Goal: Complete application form

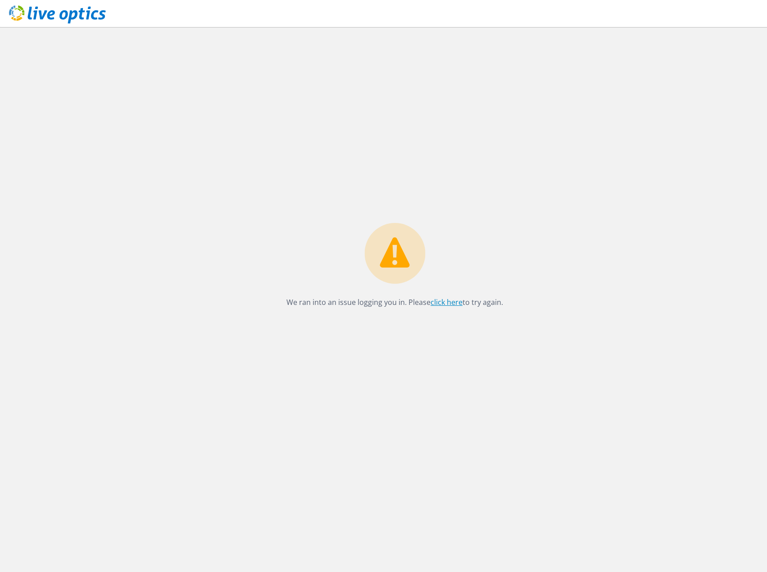
click at [442, 304] on link "click here" at bounding box center [446, 302] width 32 height 10
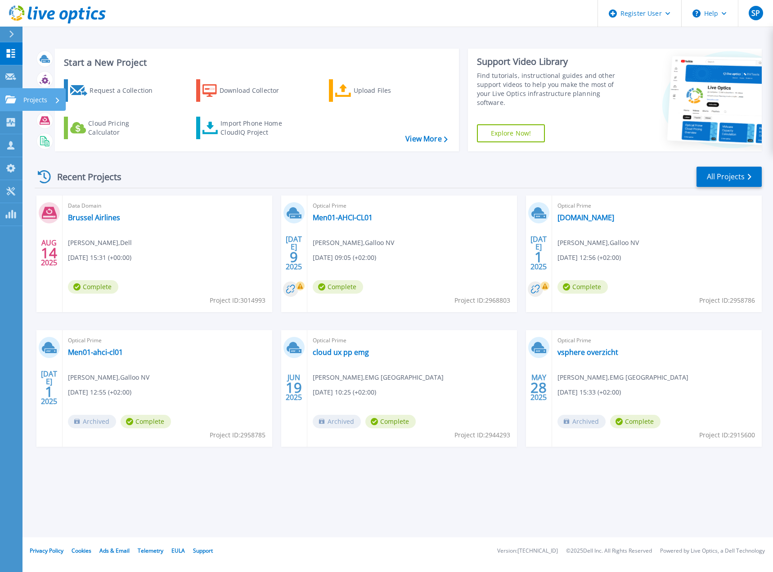
click at [13, 102] on icon at bounding box center [10, 99] width 11 height 8
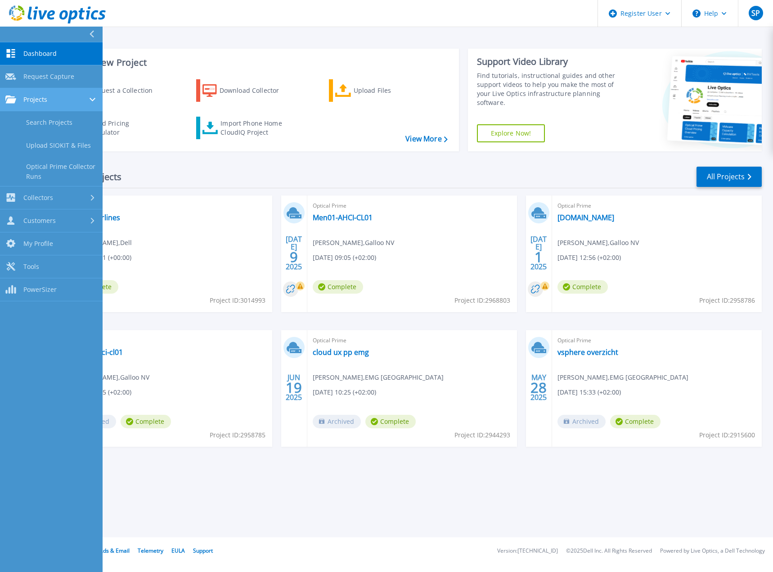
click at [13, 102] on icon at bounding box center [10, 99] width 11 height 8
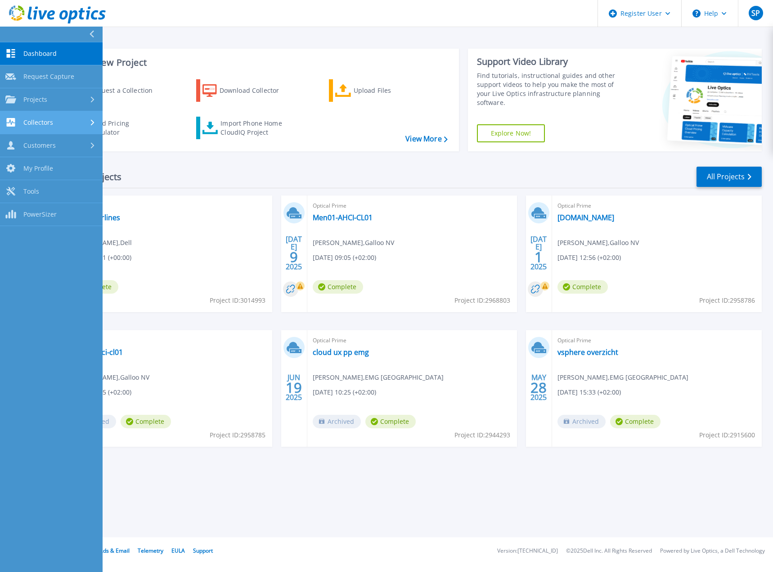
click at [13, 124] on icon at bounding box center [11, 122] width 9 height 9
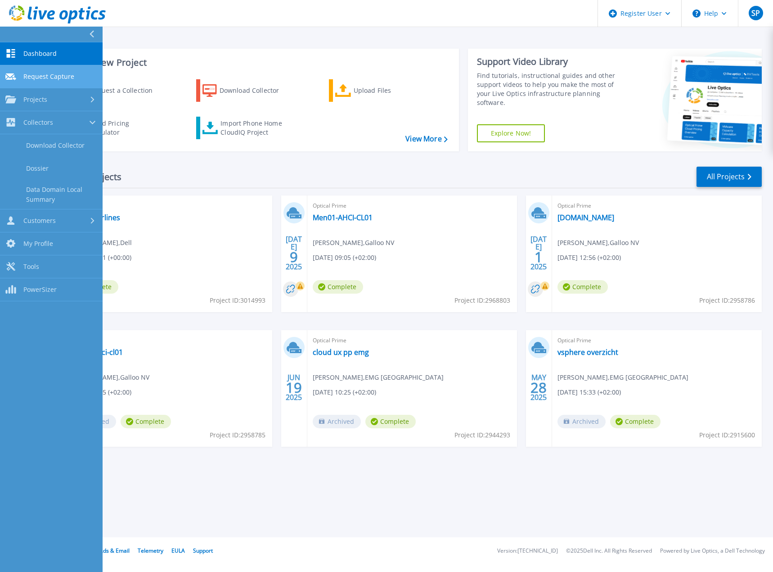
click at [44, 81] on link "Request Capture Request Capture" at bounding box center [51, 76] width 103 height 23
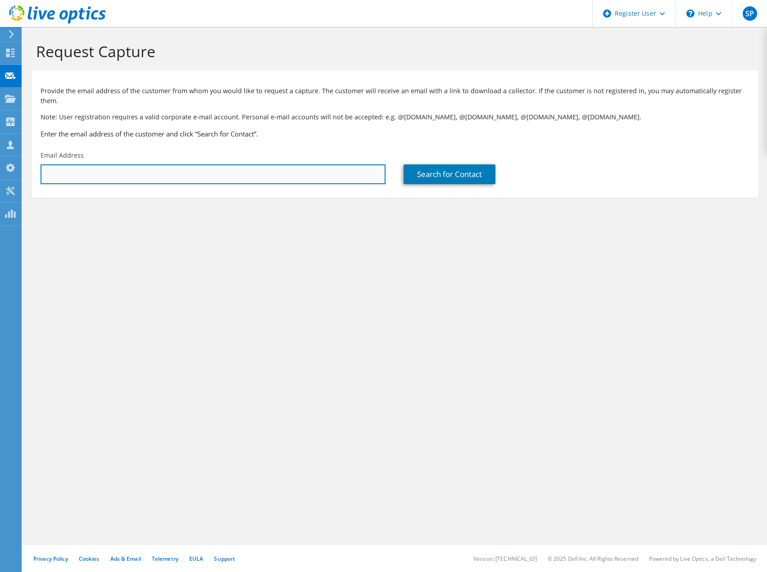
click at [108, 164] on input "text" at bounding box center [213, 174] width 345 height 20
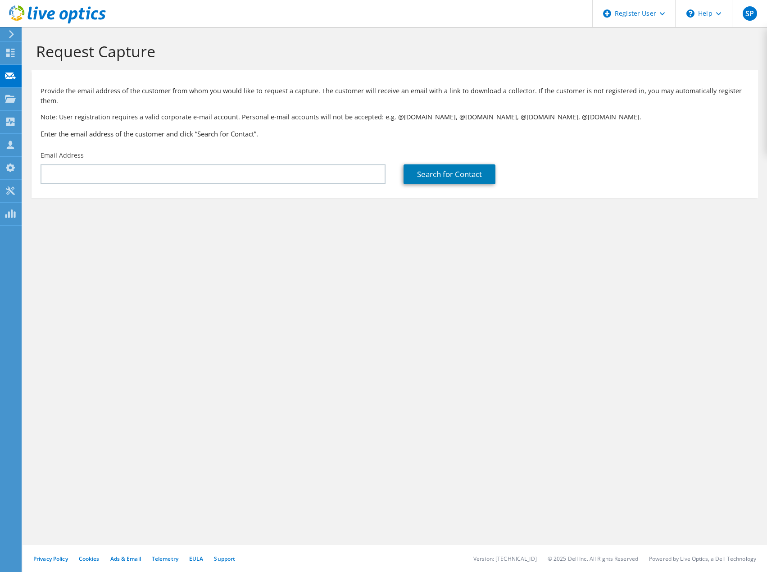
drag, startPoint x: 287, startPoint y: 308, endPoint x: 306, endPoint y: 308, distance: 18.9
click at [287, 308] on div "Request Capture Provide the email address of the customer from whom you would l…" at bounding box center [395, 299] width 744 height 545
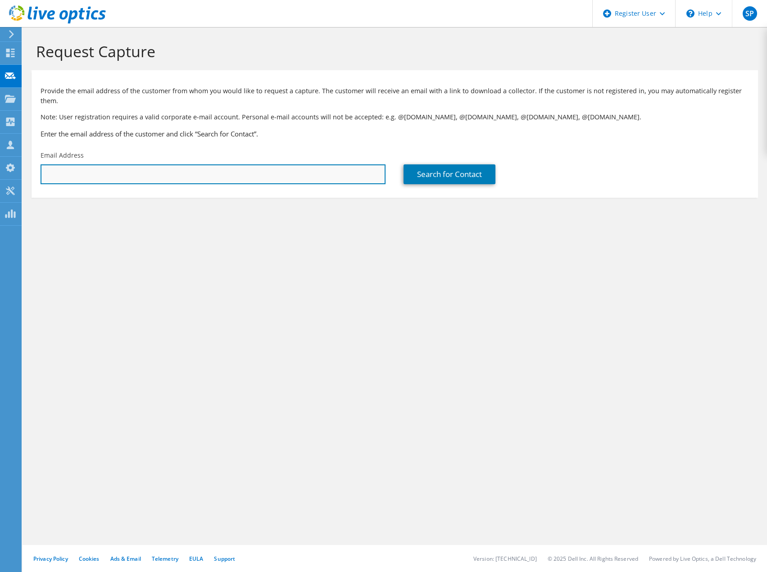
click at [276, 164] on input "text" at bounding box center [213, 174] width 345 height 20
paste input "[EMAIL_ADDRESS][PERSON_NAME][DOMAIN_NAME]"
type input "[EMAIL_ADDRESS][PERSON_NAME][DOMAIN_NAME]"
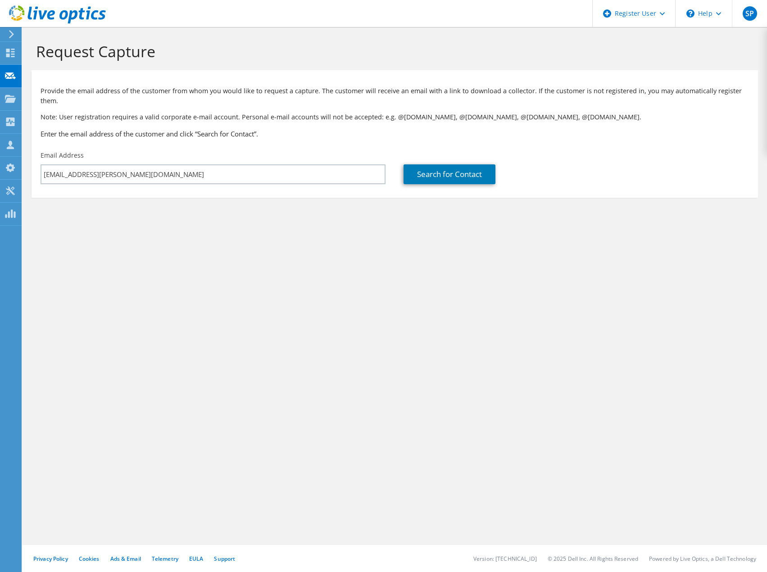
click at [470, 177] on div "Search for Contact" at bounding box center [575, 167] width 363 height 42
click at [470, 171] on link "Search for Contact" at bounding box center [449, 174] width 92 height 20
type input "RGF STAFFING [GEOGRAPHIC_DATA]"
type input "Koen"
type input "[PERSON_NAME]"
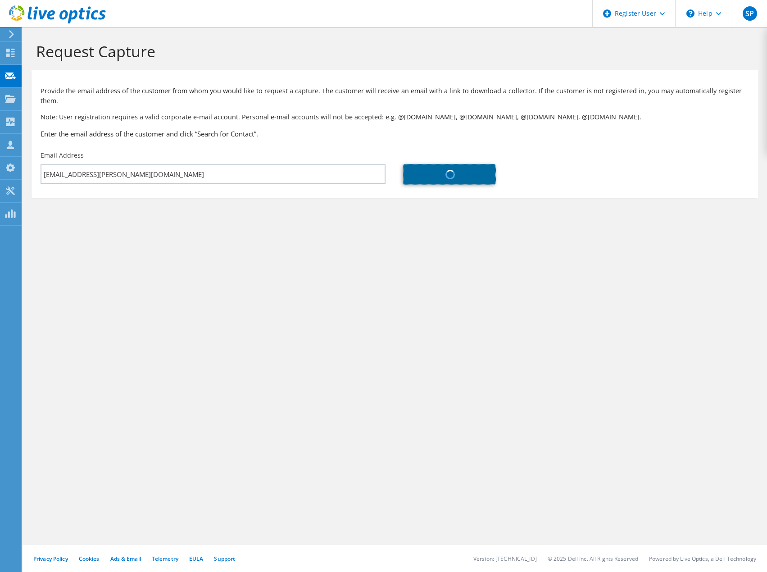
type input "[GEOGRAPHIC_DATA]"
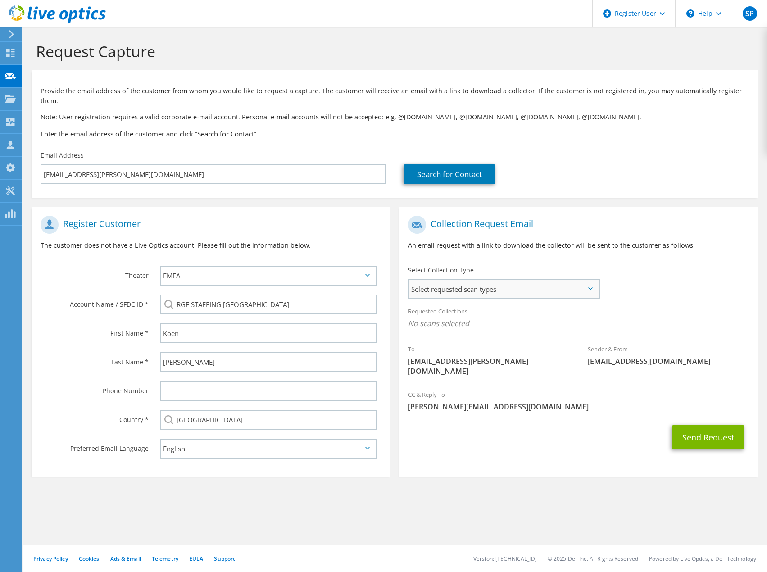
click at [464, 282] on span "Select requested scan types" at bounding box center [503, 289] width 189 height 18
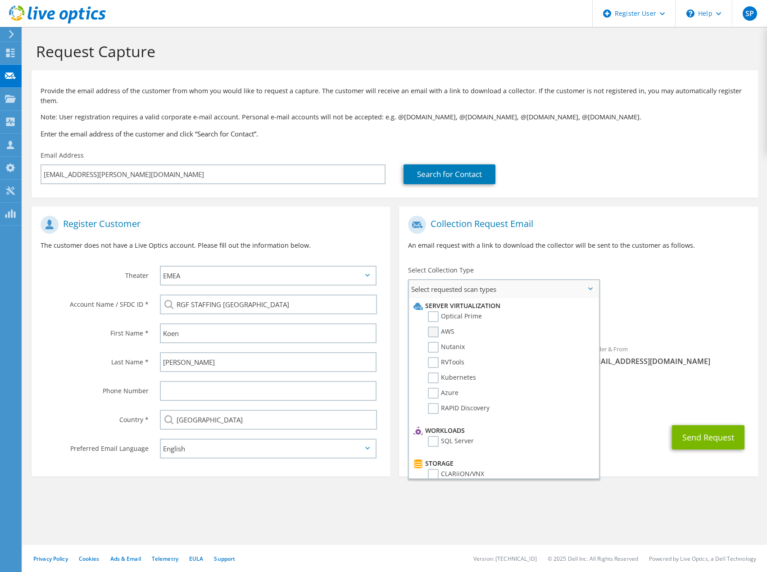
click at [434, 326] on label "AWS" at bounding box center [441, 331] width 27 height 11
click at [0, 0] on input "AWS" at bounding box center [0, 0] width 0 height 0
click at [627, 302] on div "Requested Collections No scans selected AWS" at bounding box center [578, 320] width 358 height 36
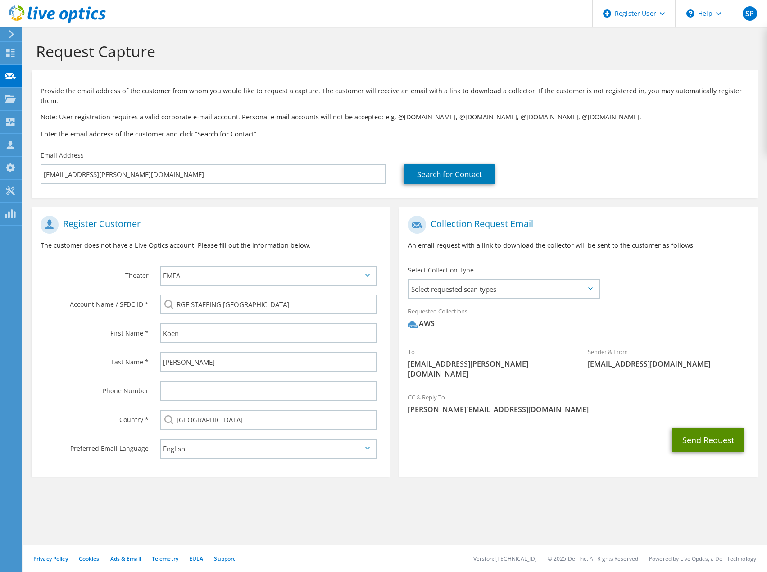
click at [709, 428] on button "Send Request" at bounding box center [708, 440] width 72 height 24
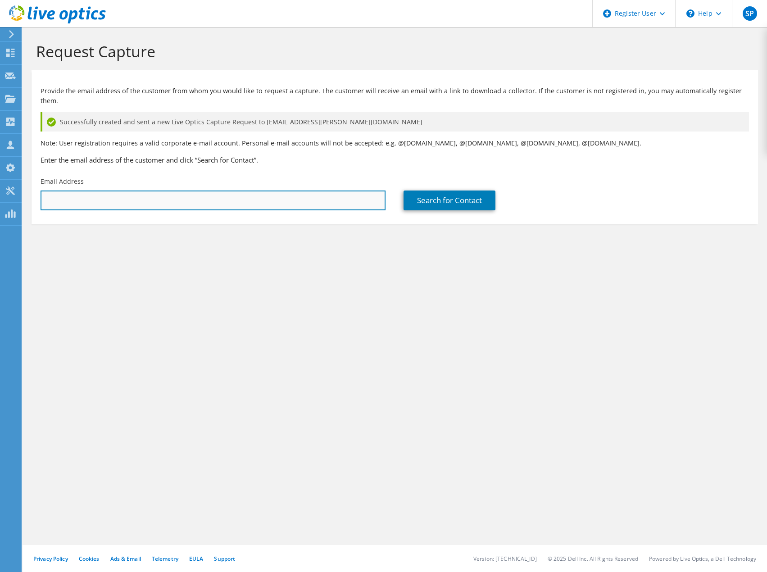
click at [349, 200] on input "text" at bounding box center [213, 200] width 345 height 20
paste input "[EMAIL_ADDRESS][PERSON_NAME][DOMAIN_NAME]"
type input "[EMAIL_ADDRESS][PERSON_NAME][DOMAIN_NAME]"
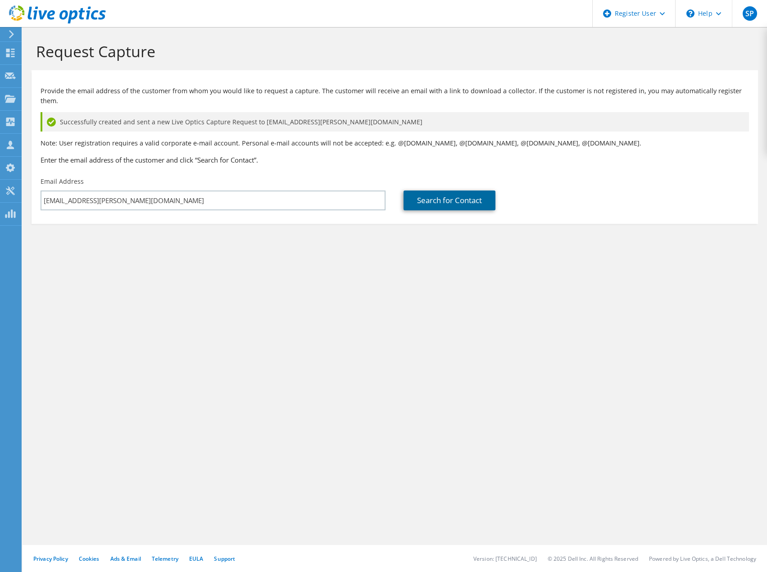
click at [471, 190] on link "Search for Contact" at bounding box center [449, 200] width 92 height 20
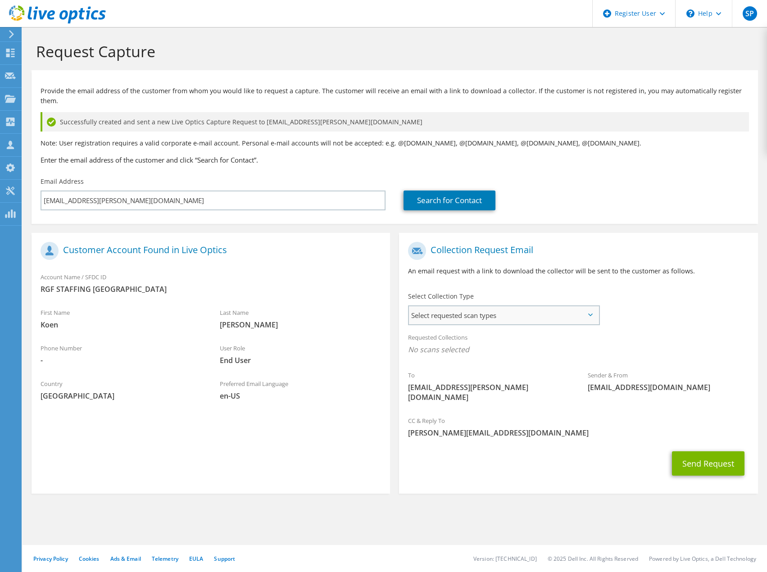
click at [463, 306] on span "Select requested scan types" at bounding box center [503, 315] width 189 height 18
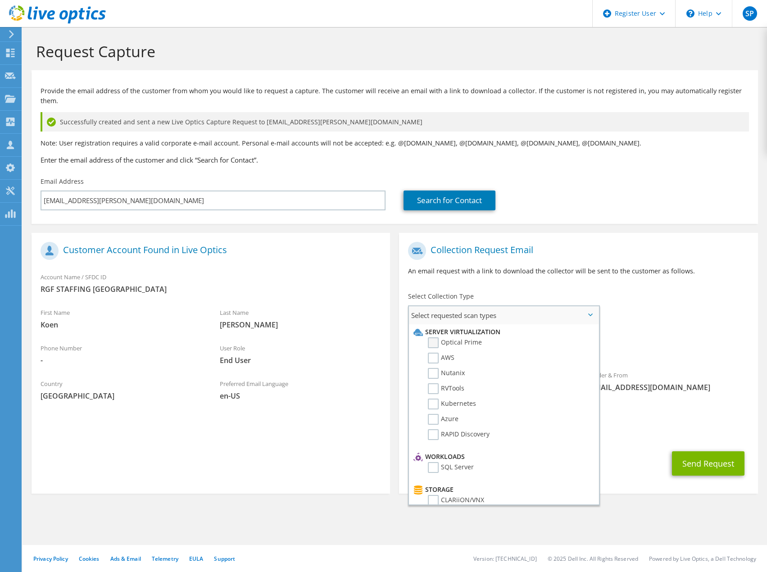
click at [443, 337] on label "Optical Prime" at bounding box center [455, 342] width 54 height 11
click at [0, 0] on input "Optical Prime" at bounding box center [0, 0] width 0 height 0
click at [616, 430] on span "Sander.Puttemans@dell.com" at bounding box center [578, 435] width 340 height 10
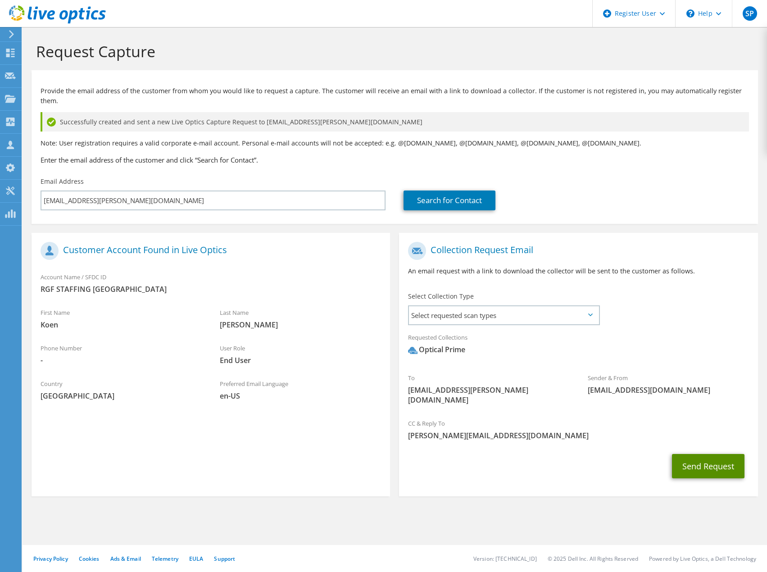
click at [692, 454] on button "Send Request" at bounding box center [708, 466] width 72 height 24
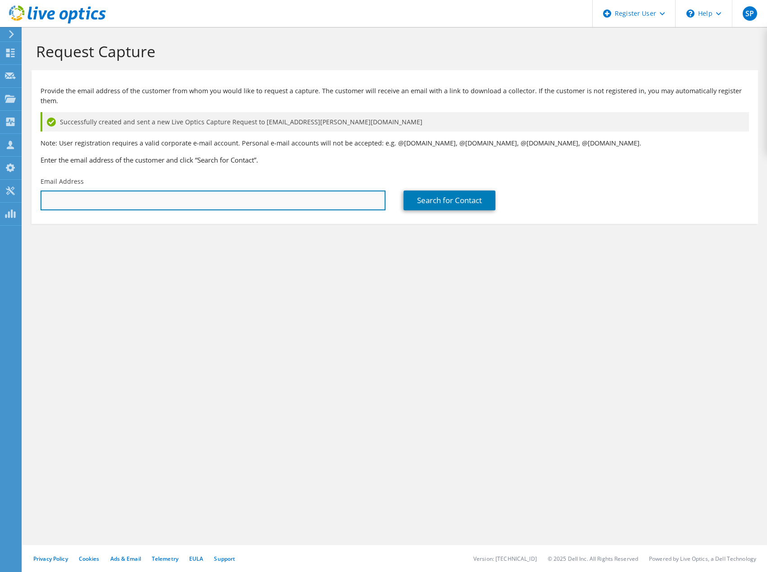
click at [266, 195] on input "text" at bounding box center [213, 200] width 345 height 20
paste input "[EMAIL_ADDRESS][PERSON_NAME][DOMAIN_NAME]"
click at [379, 190] on input "[EMAIL_ADDRESS][PERSON_NAME][DOMAIN_NAME]" at bounding box center [213, 200] width 345 height 20
type input "[EMAIL_ADDRESS][PERSON_NAME][DOMAIN_NAME]"
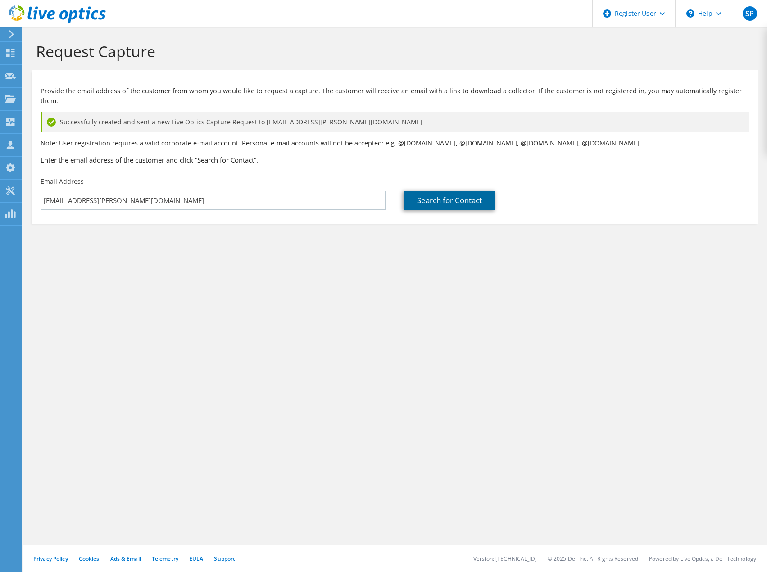
click at [421, 195] on link "Search for Contact" at bounding box center [449, 200] width 92 height 20
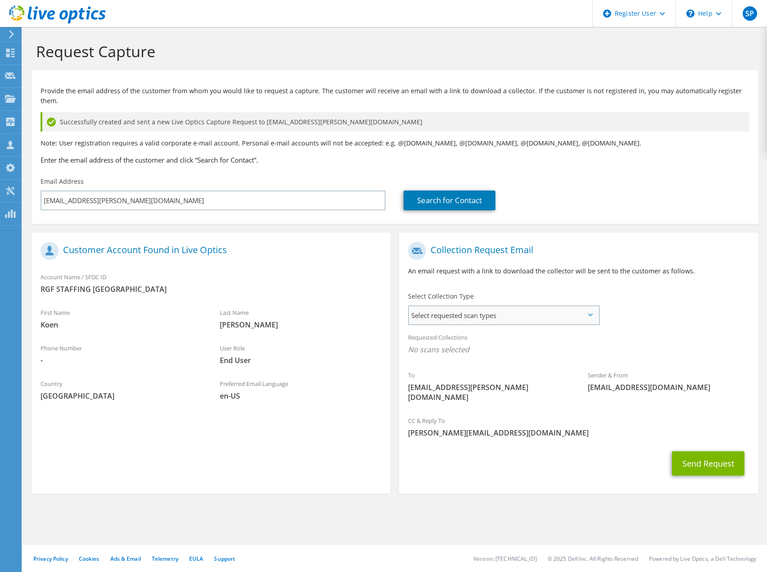
click at [472, 312] on span "Select requested scan types" at bounding box center [503, 315] width 189 height 18
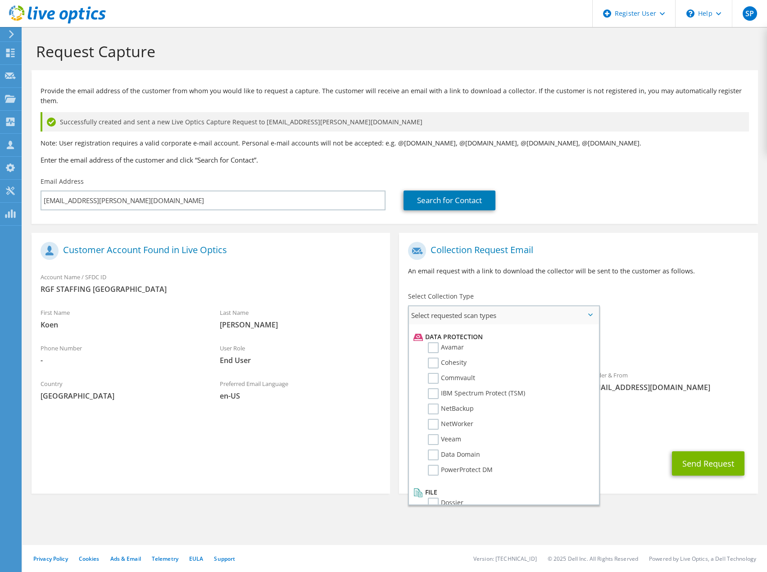
scroll to position [398, 0]
click at [645, 478] on section "Request Capture Provide the email address of the customer from whom you would l…" at bounding box center [395, 282] width 744 height 511
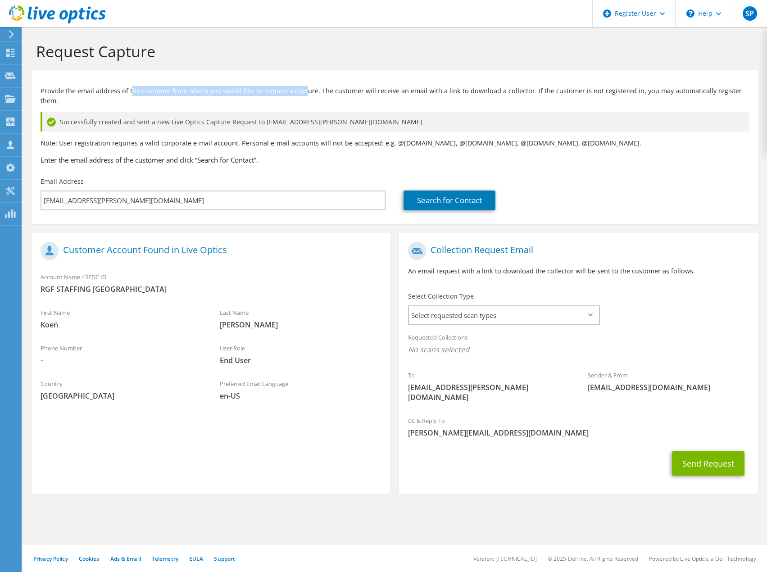
click at [303, 93] on p "Provide the email address of the customer from whom you would like to request a…" at bounding box center [395, 96] width 708 height 20
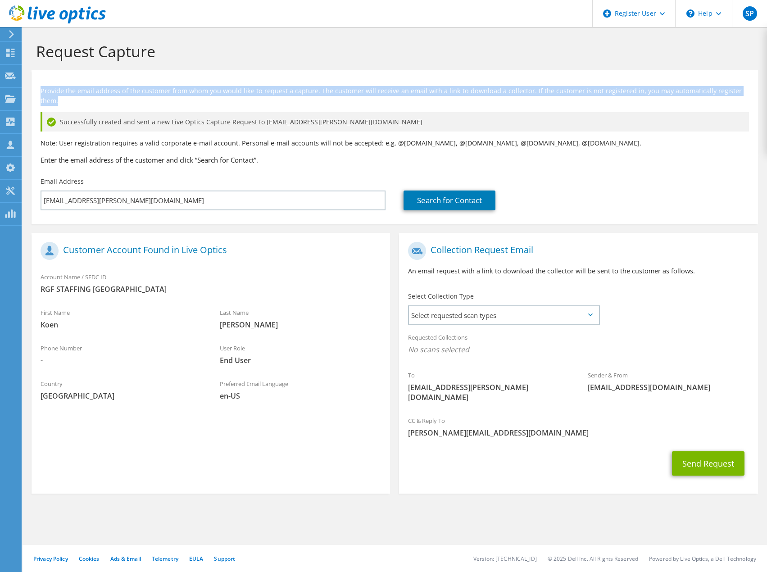
click at [303, 93] on p "Provide the email address of the customer from whom you would like to request a…" at bounding box center [395, 96] width 708 height 20
